Goal: Task Accomplishment & Management: Manage account settings

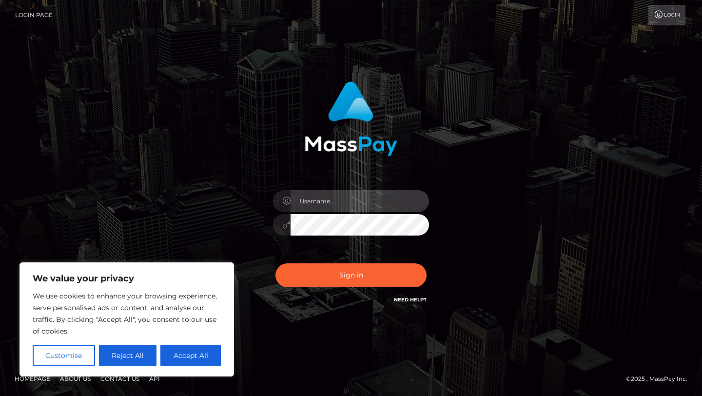
click at [323, 201] on input "text" at bounding box center [360, 201] width 138 height 22
type input "[EMAIL_ADDRESS][DOMAIN_NAME]"
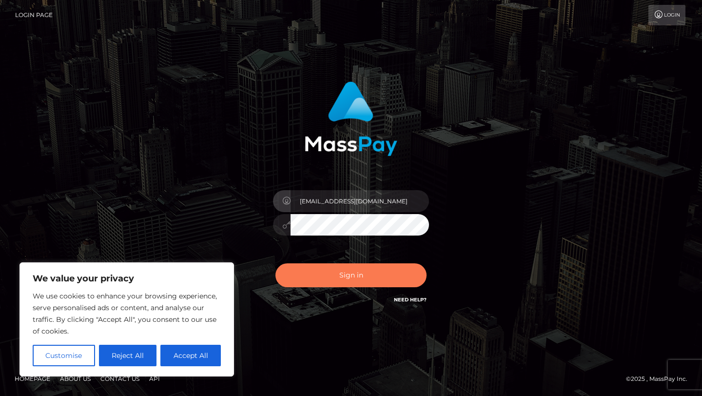
click at [363, 272] on button "Sign in" at bounding box center [350, 275] width 151 height 24
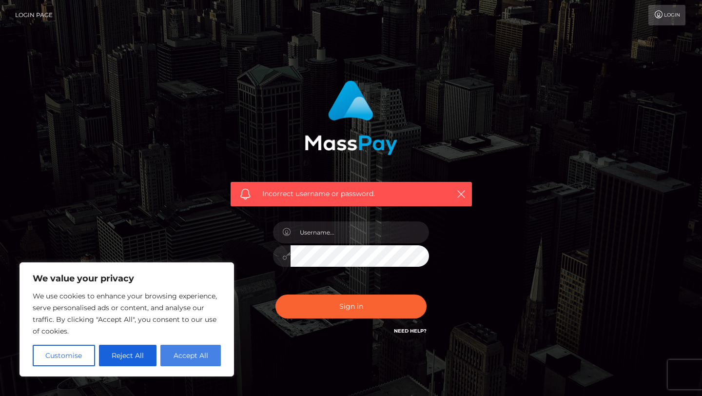
click at [194, 361] on button "Accept All" at bounding box center [190, 355] width 60 height 21
checkbox input "true"
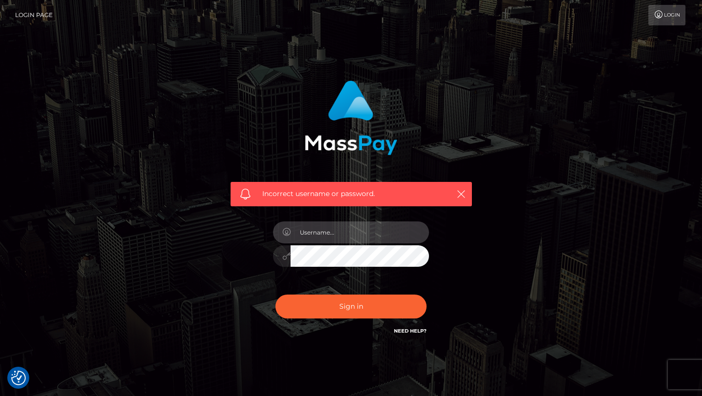
click at [325, 232] on input "text" at bounding box center [360, 232] width 138 height 22
type input "[EMAIL_ADDRESS][DOMAIN_NAME]"
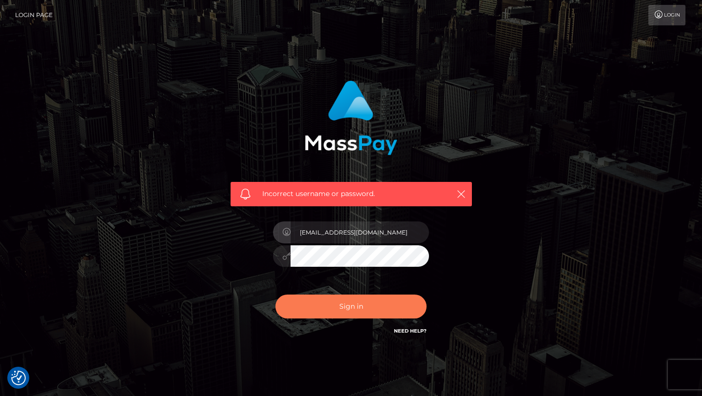
click at [352, 309] on button "Sign in" at bounding box center [350, 306] width 151 height 24
